Goal: Information Seeking & Learning: Learn about a topic

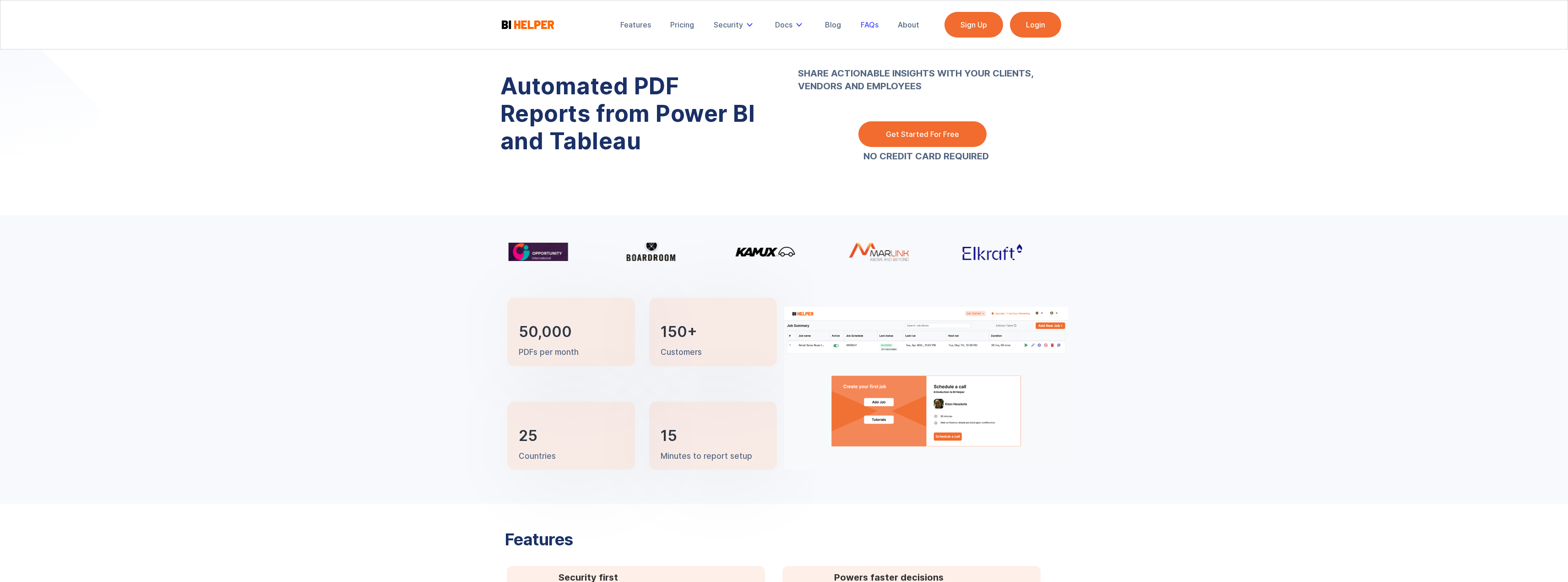
click at [861, 27] on div "FAQs" at bounding box center [869, 24] width 18 height 9
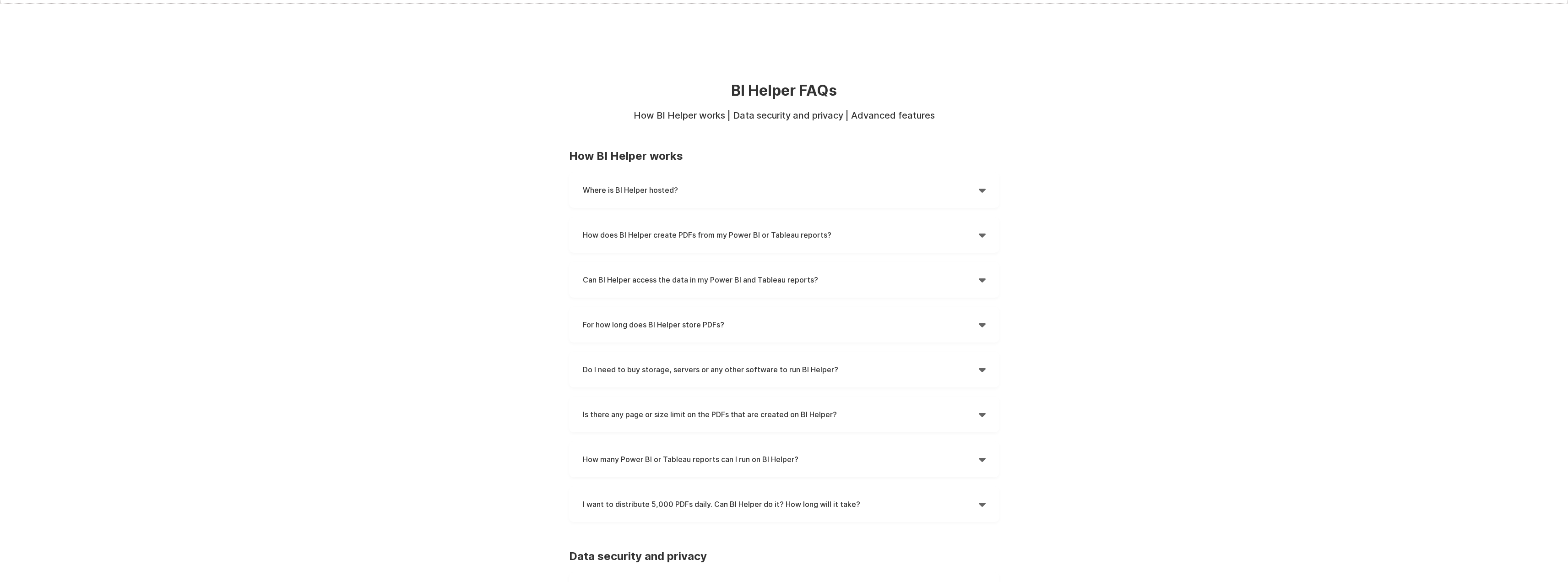
click at [982, 189] on div "" at bounding box center [982, 190] width 7 height 14
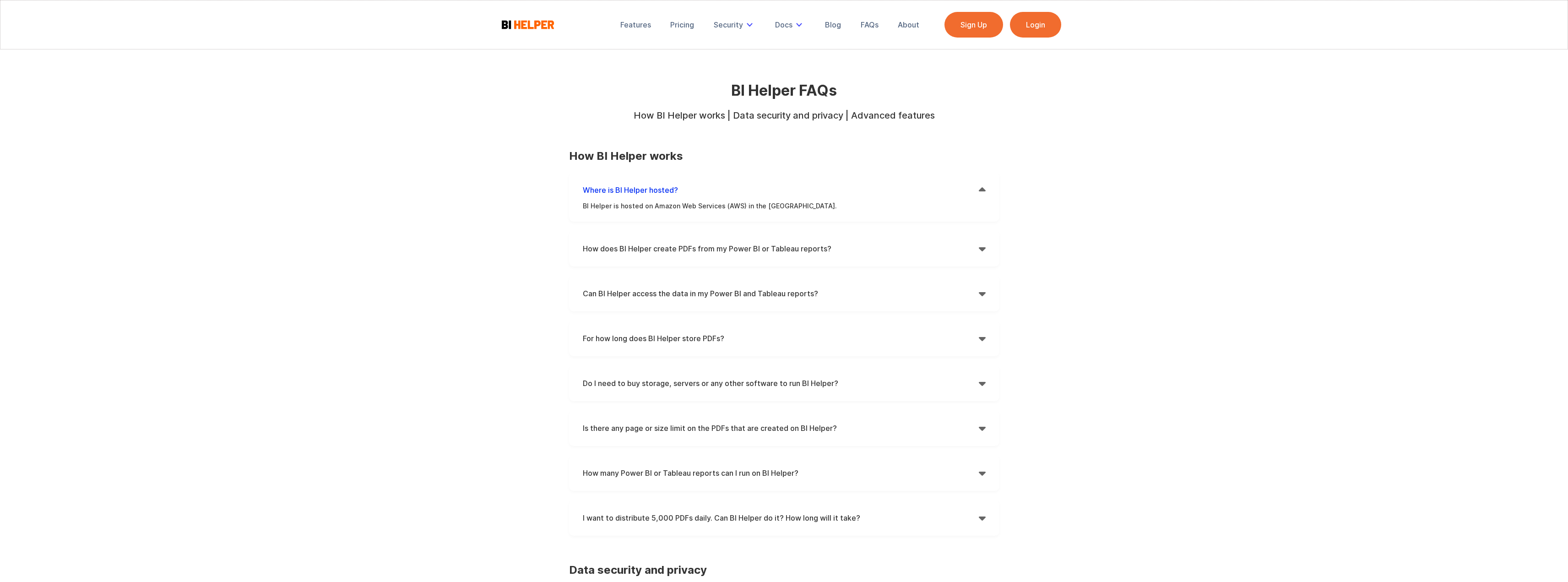
click at [981, 189] on div "" at bounding box center [982, 190] width 7 height 14
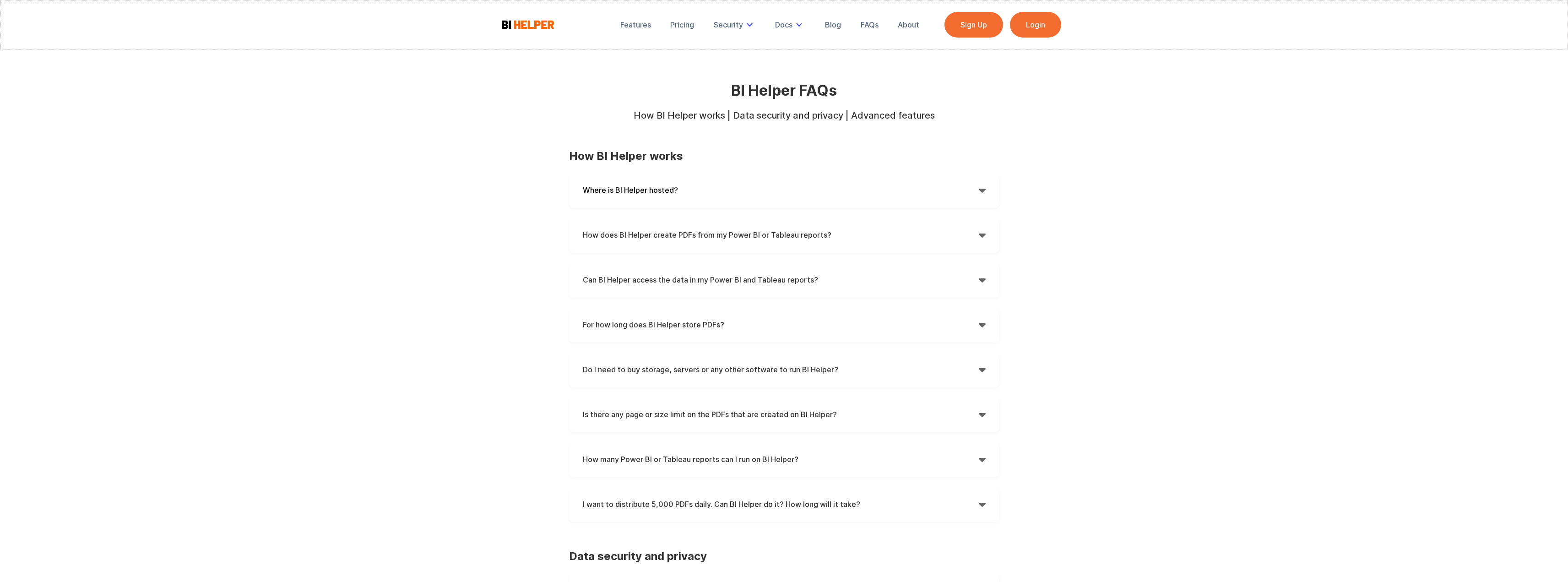
click at [979, 231] on div "" at bounding box center [982, 235] width 7 height 14
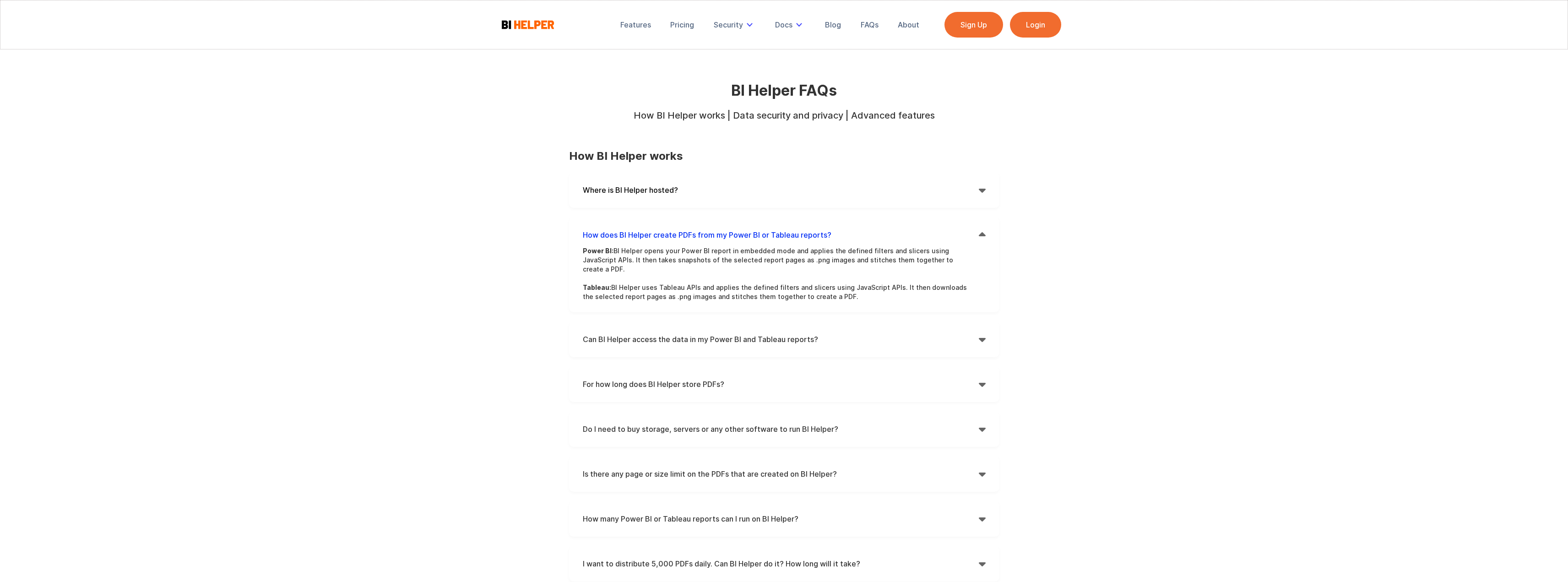
click at [978, 332] on div "Can BI Helper access the data in my Power BI and Tableau reports? " at bounding box center [784, 339] width 403 height 14
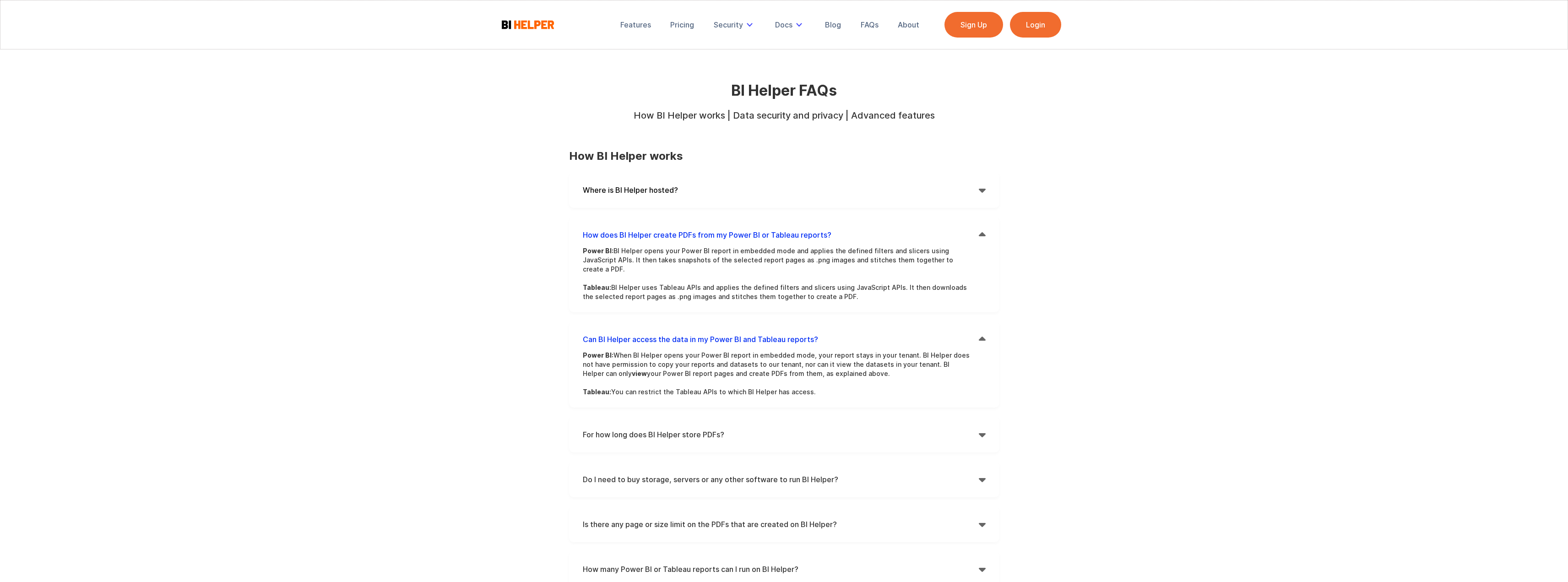
click at [980, 332] on div "" at bounding box center [982, 339] width 7 height 14
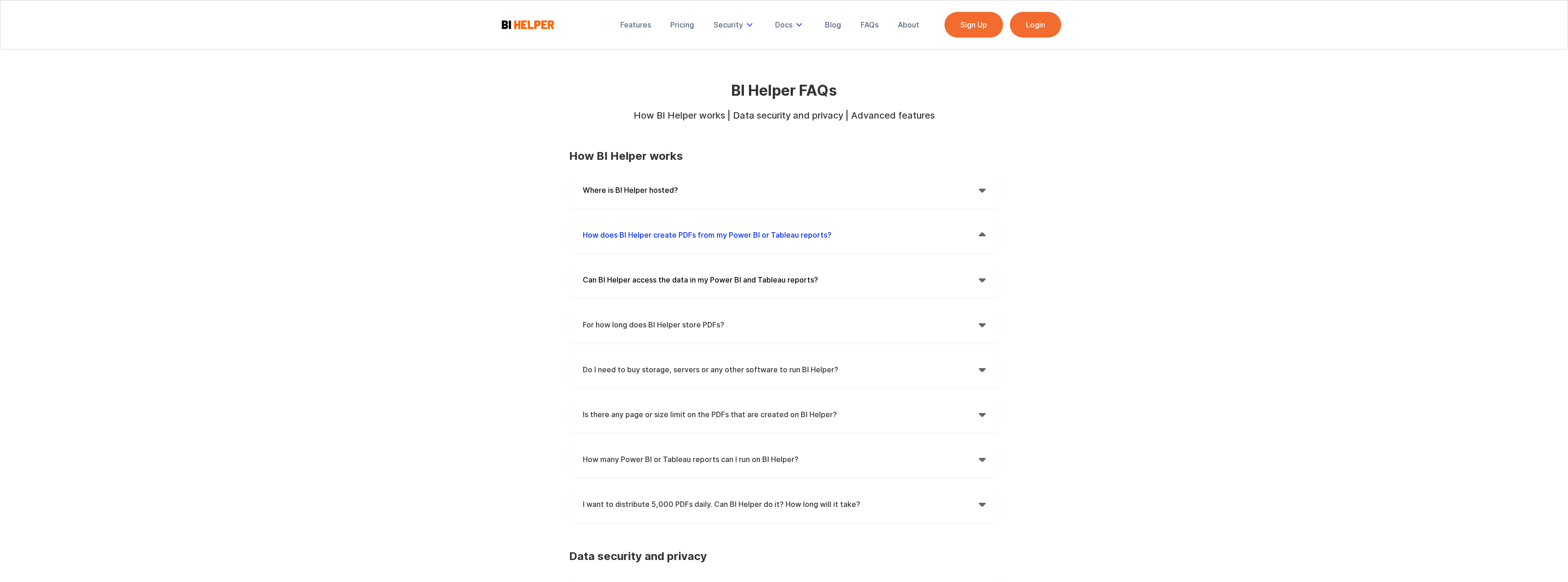
click at [982, 421] on div "" at bounding box center [982, 414] width 7 height 14
